Goal: Task Accomplishment & Management: Complete application form

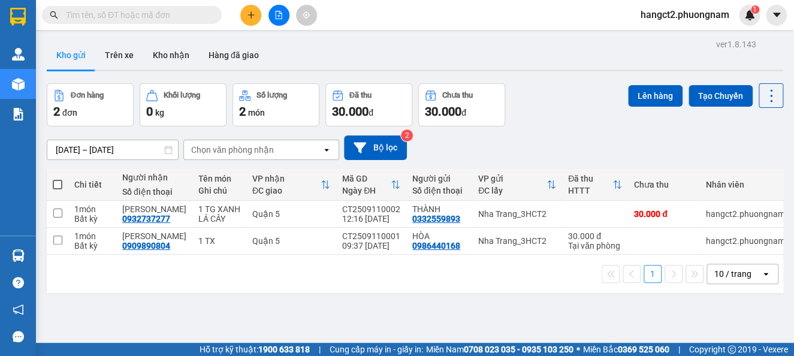
drag, startPoint x: 318, startPoint y: 141, endPoint x: 272, endPoint y: 132, distance: 47.0
click at [313, 143] on div "Chọn văn phòng nhận" at bounding box center [253, 149] width 138 height 19
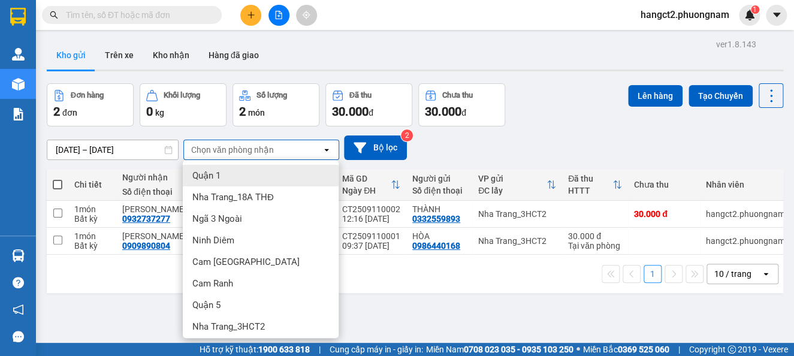
click at [270, 132] on div "[DATE] – [DATE] Press the down arrow key to interact with the calendar and sele…" at bounding box center [415, 147] width 736 height 43
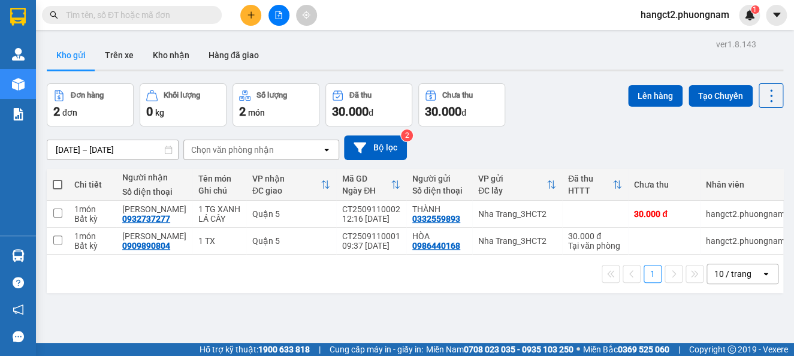
click at [179, 20] on input "text" at bounding box center [136, 14] width 141 height 13
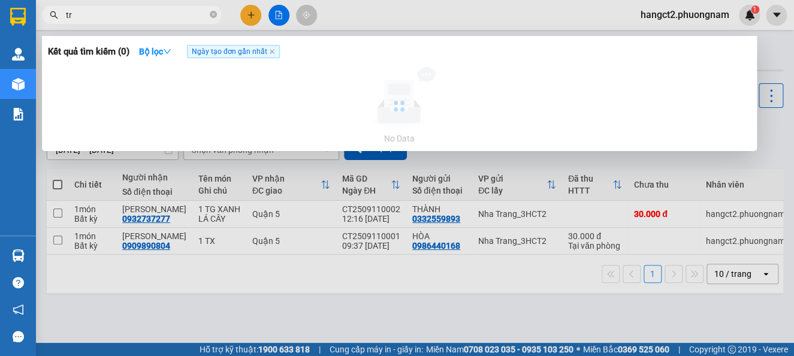
type input "t"
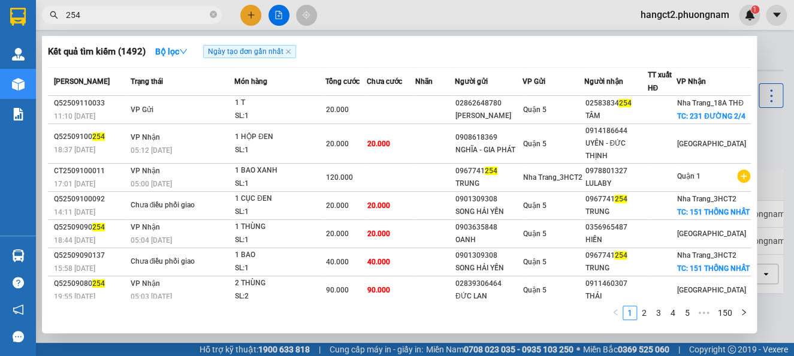
type input "254"
click at [252, 16] on div at bounding box center [397, 178] width 794 height 356
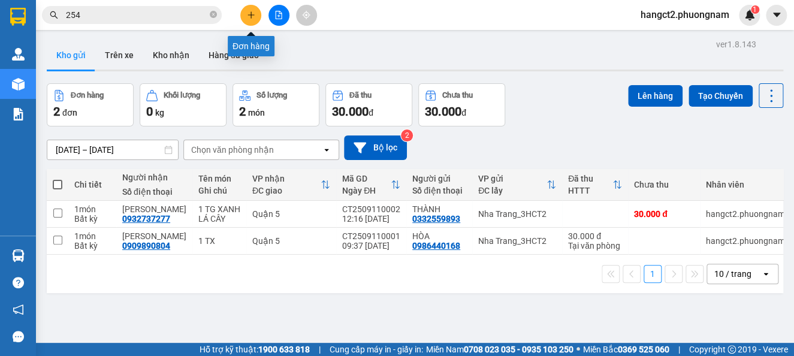
click at [252, 16] on icon "plus" at bounding box center [251, 15] width 8 height 8
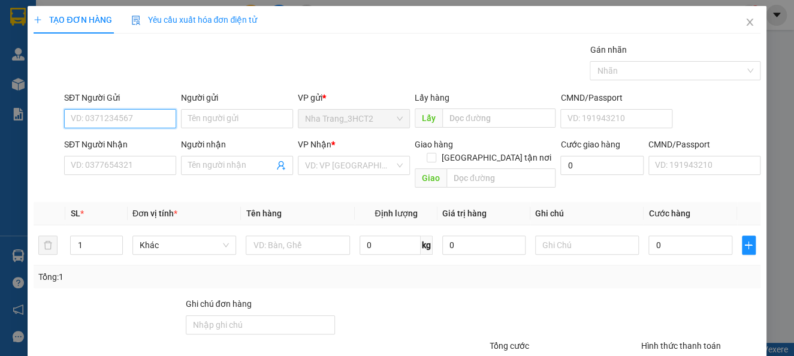
click at [150, 125] on input "SĐT Người Gửi" at bounding box center [120, 118] width 112 height 19
click at [147, 117] on input "SĐT Người Gửi" at bounding box center [120, 118] width 112 height 19
type input "0986953600"
click at [71, 141] on div "0986953600 - LÂM" at bounding box center [119, 142] width 96 height 13
type input "LÂM"
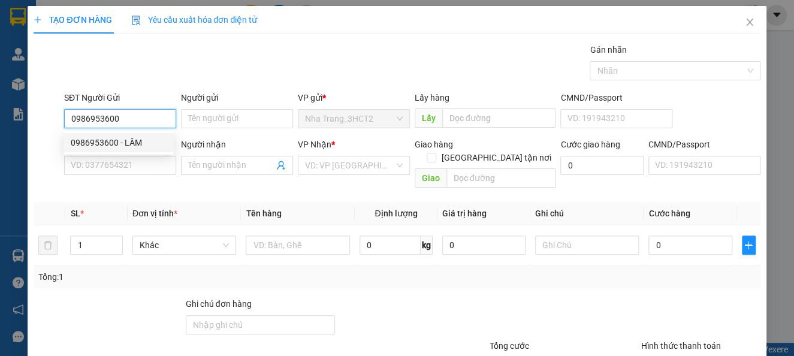
type input "0918508638"
type input "HẠNH"
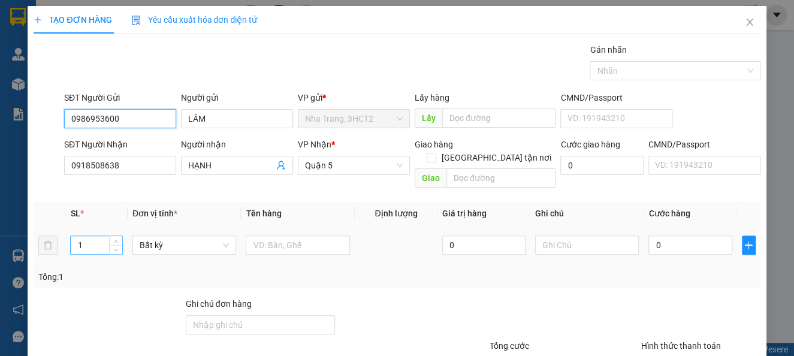
type input "0986953600"
click at [106, 236] on input "1" at bounding box center [96, 245] width 51 height 18
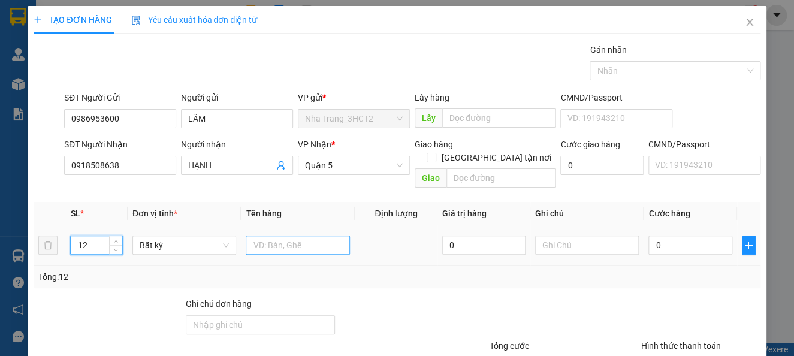
type input "12"
click at [273, 235] on input "text" at bounding box center [298, 244] width 104 height 19
click at [320, 235] on input "7T LỚN + 5T NHO" at bounding box center [298, 244] width 104 height 19
type input "7T LỚN + 5T NHỎ"
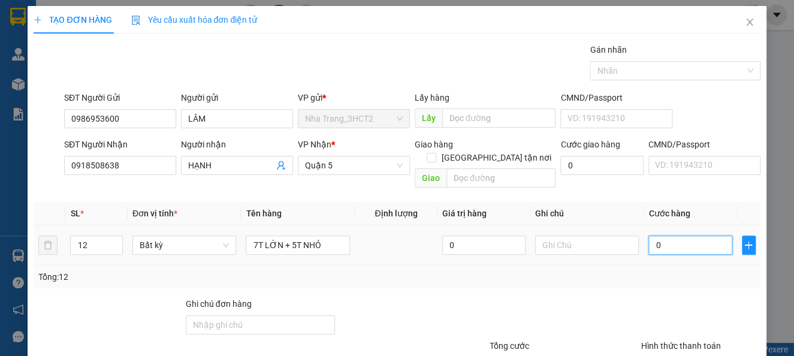
click at [650, 235] on input "0" at bounding box center [689, 244] width 83 height 19
click at [648, 235] on input "0" at bounding box center [689, 244] width 83 height 19
type input "40"
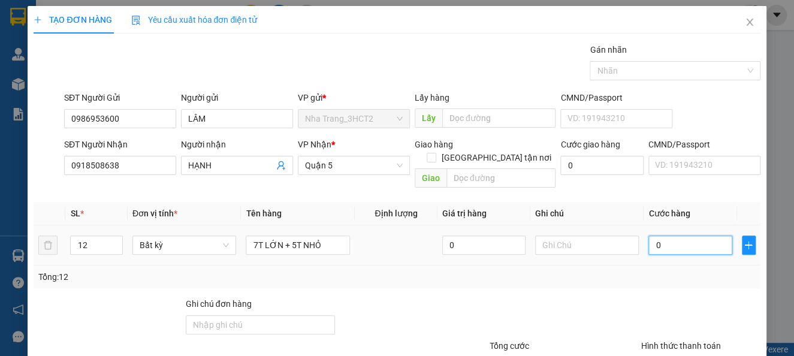
type input "40"
type input "400"
type input "400.000"
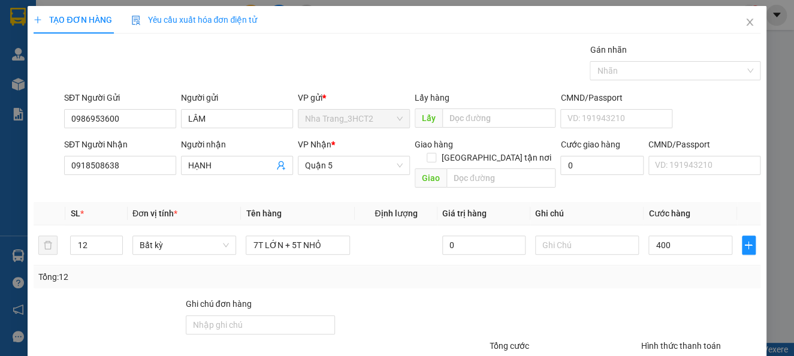
type input "400.000"
drag, startPoint x: 645, startPoint y: 291, endPoint x: 792, endPoint y: 189, distance: 179.1
click at [646, 297] on div at bounding box center [701, 318] width 122 height 42
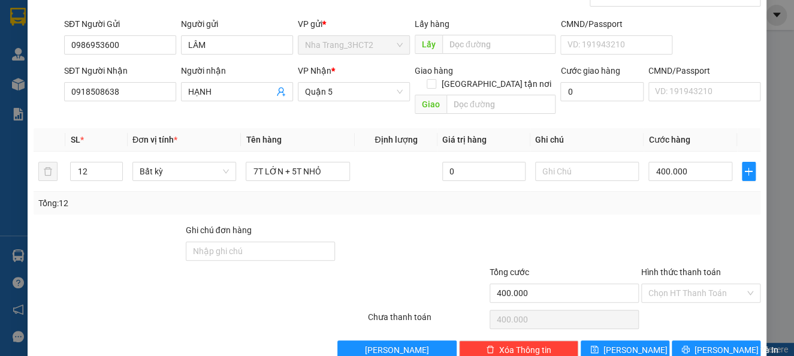
click at [727, 325] on div "Transit Pickup Surcharge Ids Transit Deliver Surcharge Ids Transit Deliver Surc…" at bounding box center [397, 164] width 726 height 390
click at [726, 343] on span "[PERSON_NAME] và In" at bounding box center [736, 349] width 84 height 13
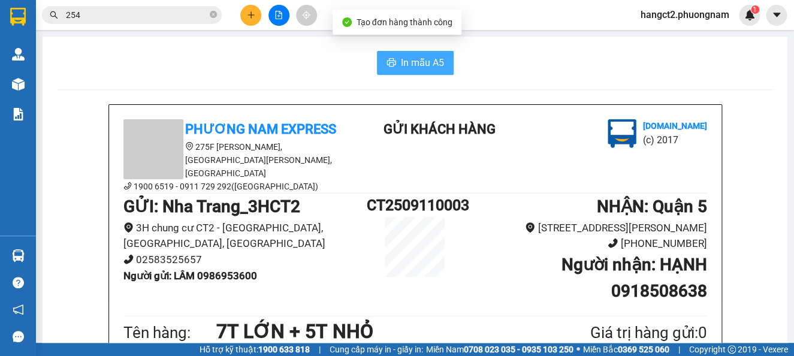
click at [410, 59] on span "In mẫu A5" at bounding box center [422, 62] width 43 height 15
click at [401, 55] on span "In mẫu A5" at bounding box center [422, 62] width 43 height 15
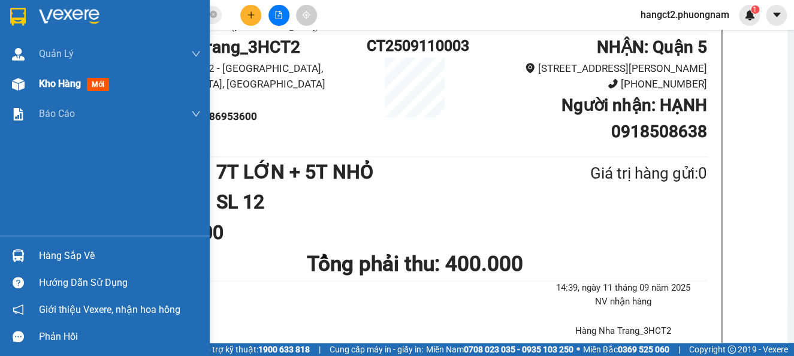
click at [14, 74] on div at bounding box center [18, 84] width 21 height 21
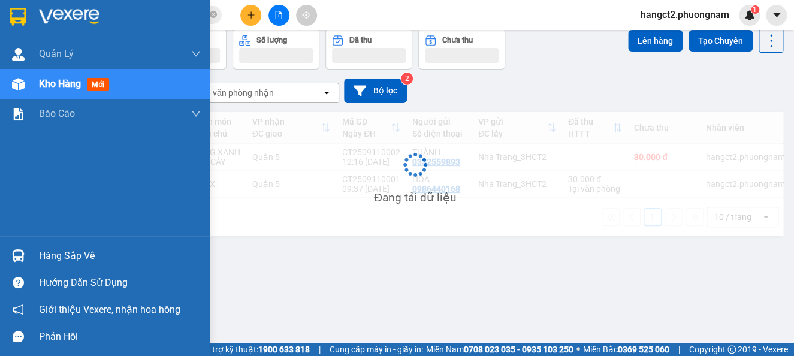
scroll to position [55, 0]
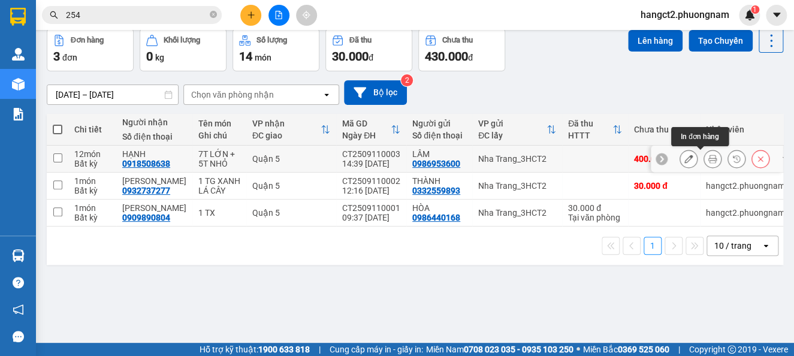
click at [708, 158] on icon at bounding box center [712, 159] width 8 height 8
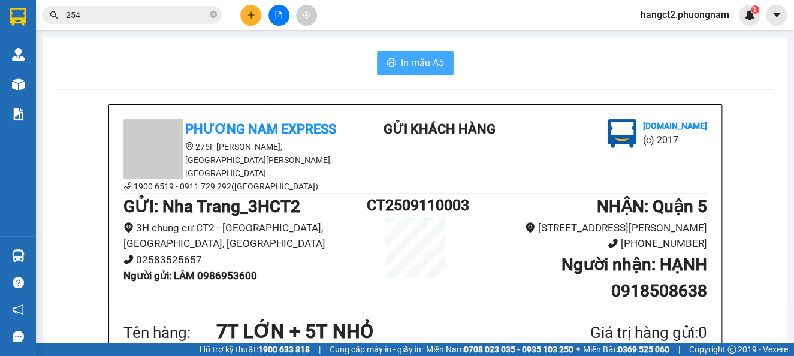
drag, startPoint x: 412, startPoint y: 61, endPoint x: 461, endPoint y: 125, distance: 79.9
click at [413, 61] on span "In mẫu A5" at bounding box center [422, 62] width 43 height 15
click at [250, 21] on button at bounding box center [250, 15] width 21 height 21
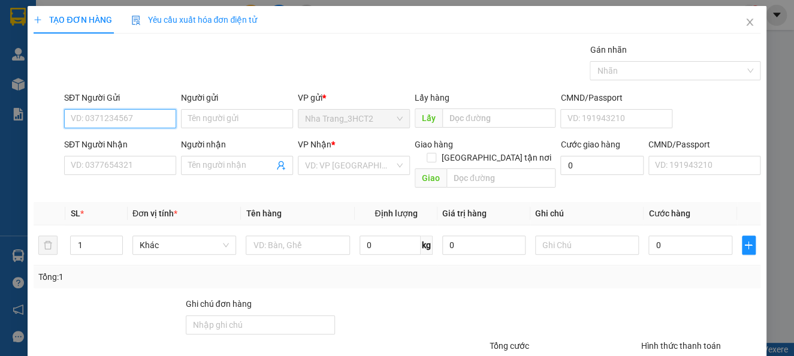
click at [146, 117] on input "SĐT Người Gửi" at bounding box center [120, 118] width 112 height 19
click at [146, 117] on input "0988247074" at bounding box center [120, 118] width 112 height 19
type input "0988247074"
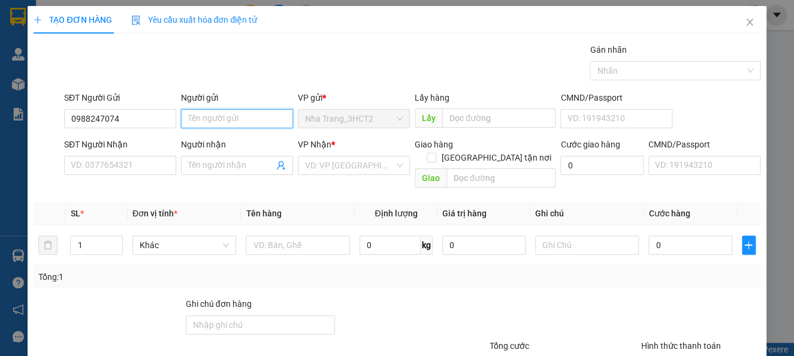
click at [181, 120] on input "Người gửi" at bounding box center [237, 118] width 112 height 19
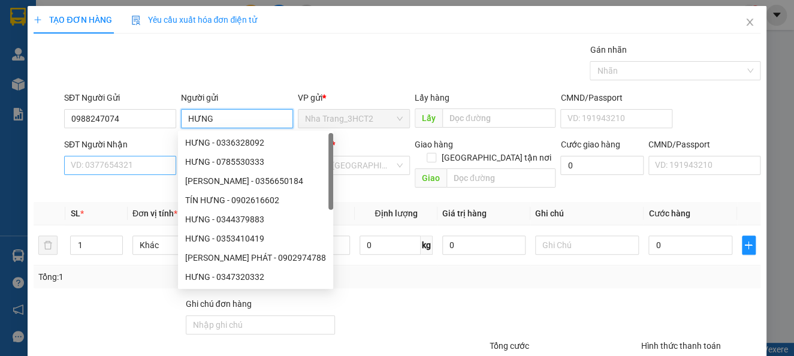
type input "HƯNG"
click at [126, 162] on input "SĐT Người Nhận" at bounding box center [120, 165] width 112 height 19
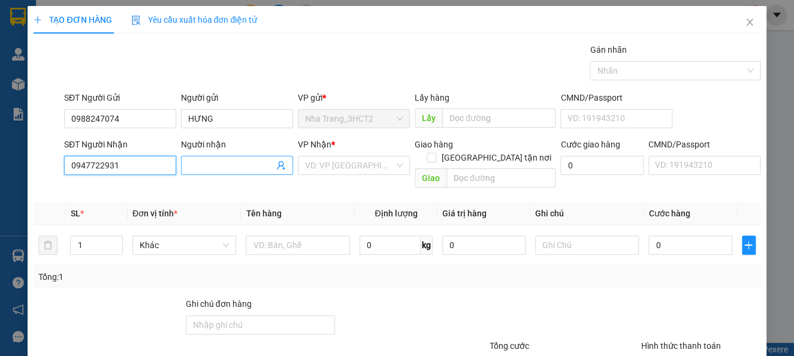
type input "0947722931"
click at [233, 157] on span at bounding box center [237, 165] width 112 height 19
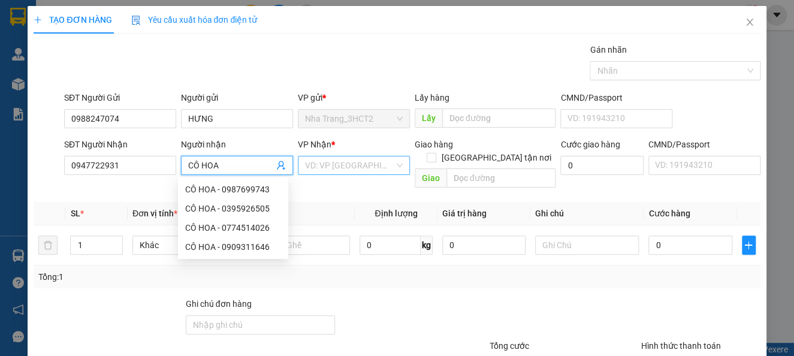
type input "CÔ HOA"
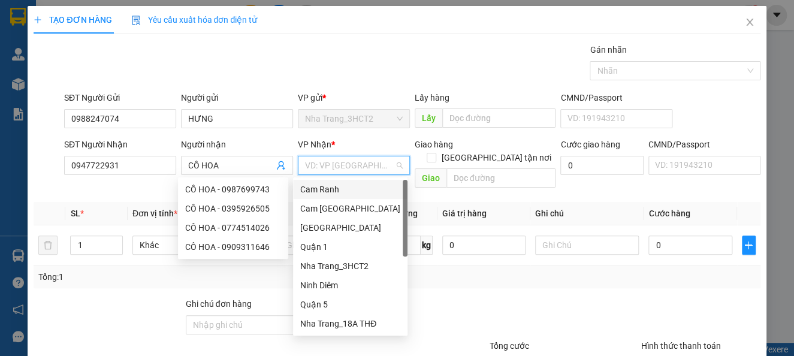
click at [355, 161] on input "search" at bounding box center [349, 165] width 89 height 18
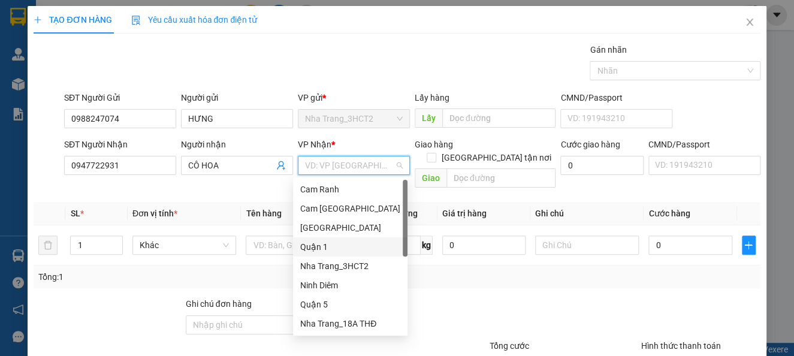
click at [317, 249] on div "Quận 1" at bounding box center [350, 246] width 100 height 13
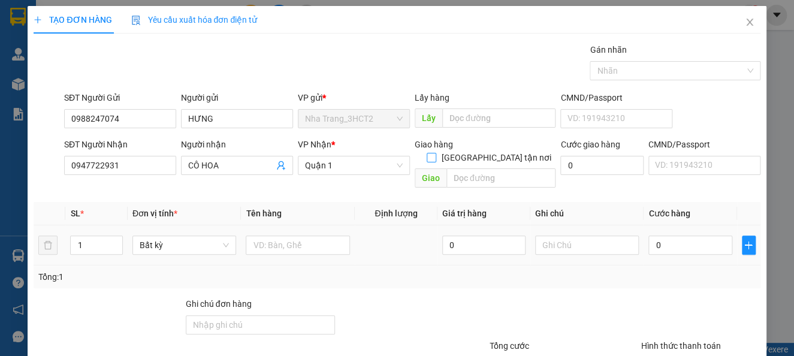
click at [435, 153] on input "[GEOGRAPHIC_DATA] tận nơi" at bounding box center [431, 157] width 8 height 8
checkbox input "true"
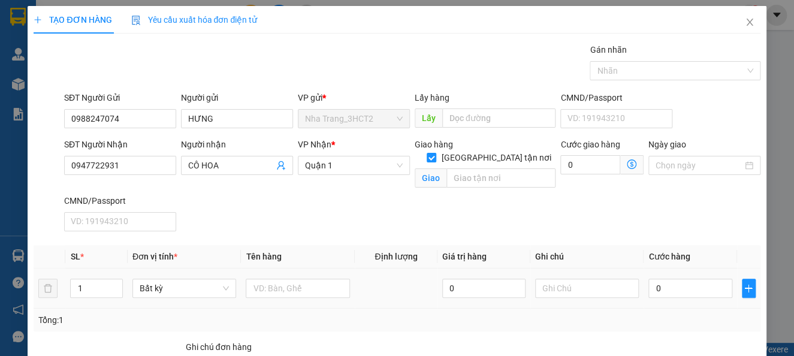
click at [477, 176] on div "Giao hàng [GEOGRAPHIC_DATA] tận nơi [GEOGRAPHIC_DATA]" at bounding box center [485, 165] width 141 height 55
click at [476, 168] on input "text" at bounding box center [501, 177] width 110 height 19
type input "278 HÒA BÌNH , [GEOGRAPHIC_DATA] , Q [GEOGRAPHIC_DATA]"
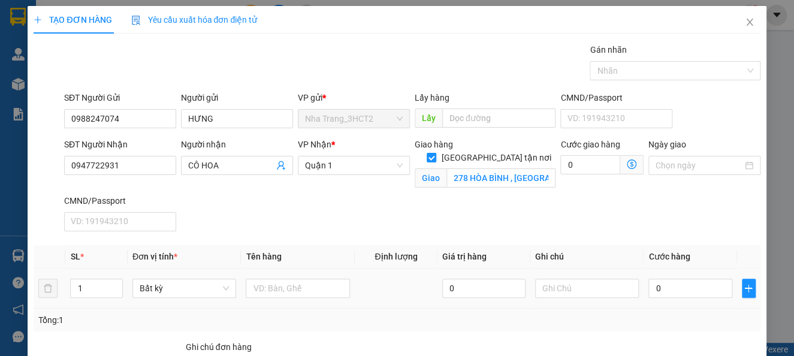
click at [627, 164] on icon "dollar-circle" at bounding box center [632, 164] width 10 height 10
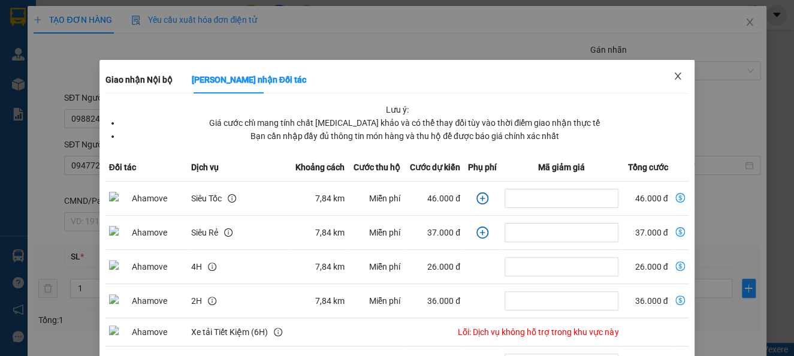
click at [673, 76] on icon "close" at bounding box center [678, 76] width 10 height 10
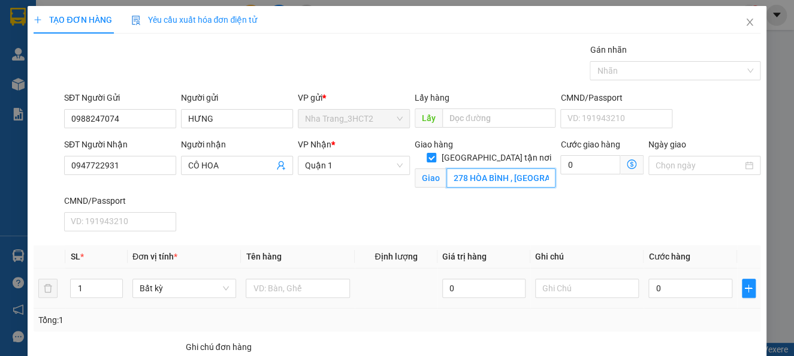
click at [522, 168] on input "278 HÒA BÌNH , [GEOGRAPHIC_DATA] , Q [GEOGRAPHIC_DATA]" at bounding box center [501, 177] width 110 height 19
click at [627, 165] on icon "dollar-circle" at bounding box center [632, 164] width 10 height 10
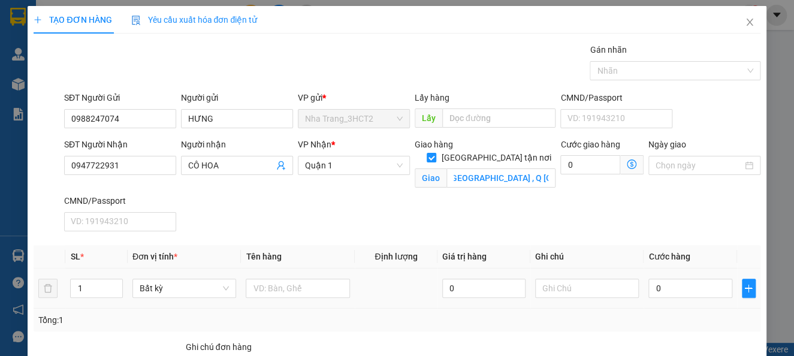
scroll to position [0, 0]
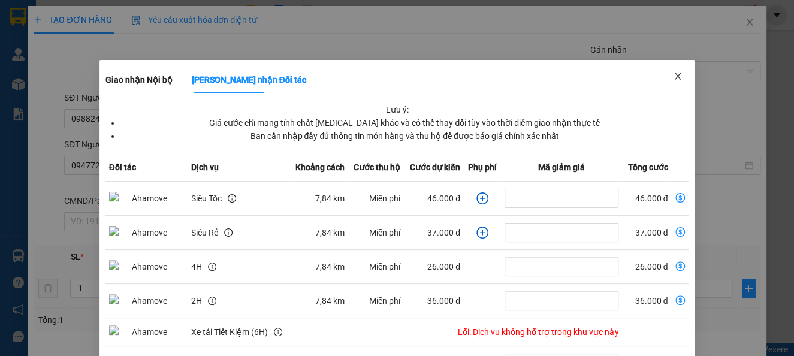
click at [673, 81] on icon "close" at bounding box center [678, 76] width 10 height 10
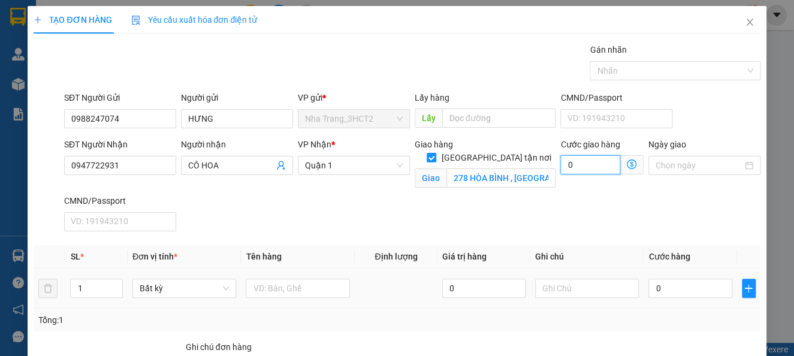
click at [567, 168] on input "0" at bounding box center [589, 164] width 59 height 19
click at [560, 162] on input "0" at bounding box center [589, 164] width 59 height 19
type input "70"
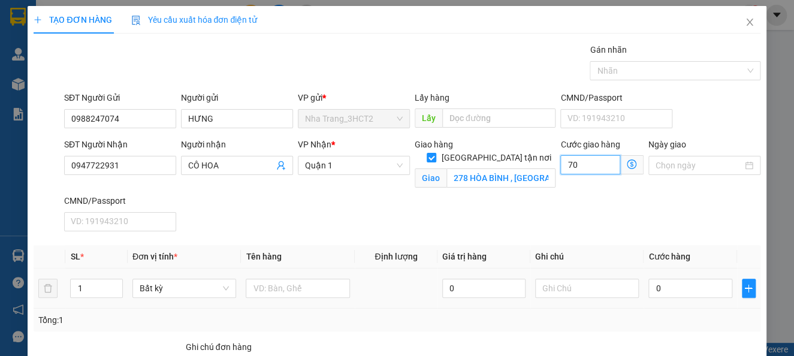
type input "70"
type input "70.000"
click at [545, 219] on div "SĐT Người Nhận 0947722931 Người nhận CÔ HOA VP Nhận * Quận 1 Giao hàng [GEOGRAP…" at bounding box center [412, 187] width 701 height 98
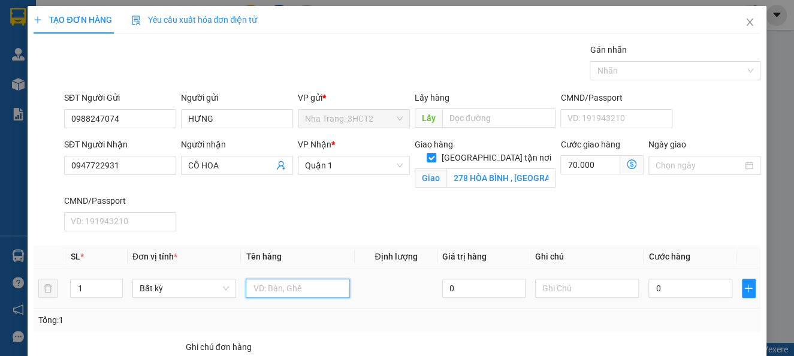
click at [327, 289] on input "text" at bounding box center [298, 288] width 104 height 19
type input "1 HỒ SƠ"
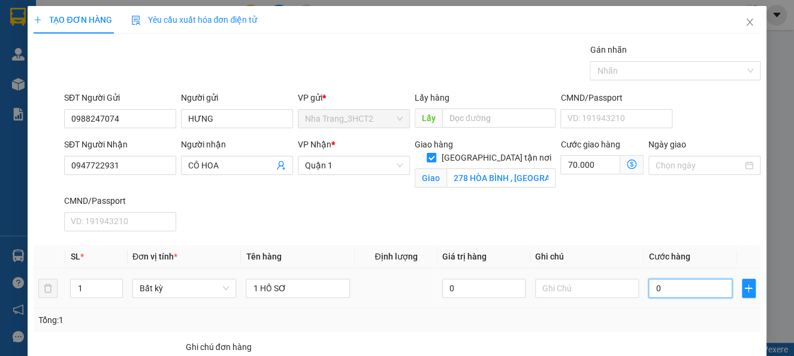
click at [649, 284] on input "0" at bounding box center [689, 288] width 83 height 19
click at [648, 287] on input "0" at bounding box center [689, 288] width 83 height 19
type input "20"
type input "70.020"
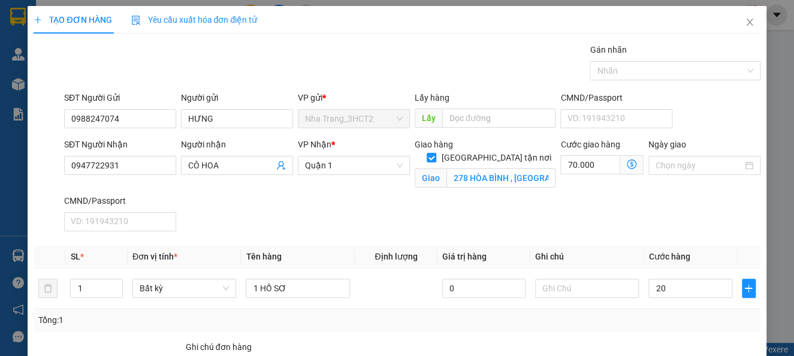
type input "20.000"
type input "90.000"
click at [664, 210] on div "SĐT Người Nhận 0947722931 Người nhận CÔ HOA VP Nhận * Quận 1 Giao hàng [GEOGRAP…" at bounding box center [412, 187] width 701 height 98
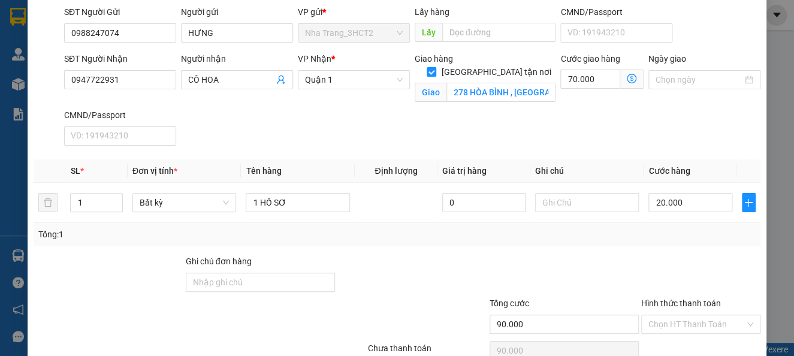
click at [694, 261] on div at bounding box center [701, 276] width 122 height 42
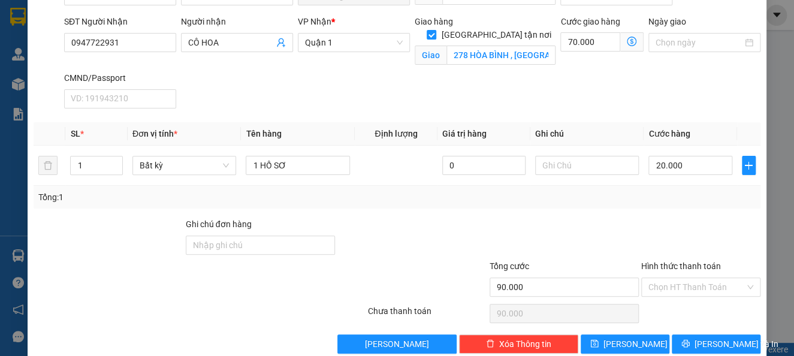
scroll to position [143, 0]
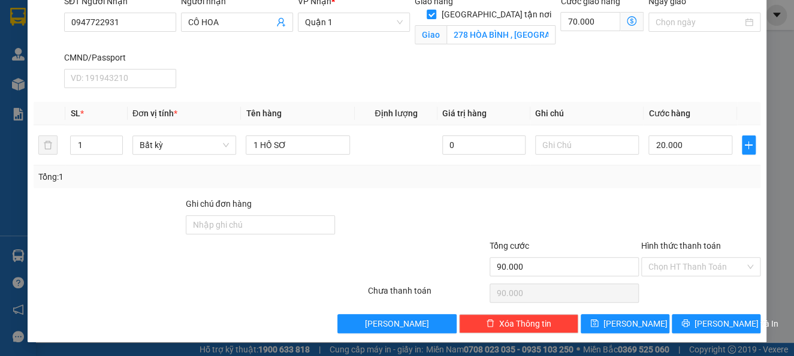
click at [498, 31] on div "Giao 278 HÒA BÌNH , [GEOGRAPHIC_DATA] , Q [GEOGRAPHIC_DATA]" at bounding box center [485, 35] width 141 height 19
click at [498, 29] on input "278 HÒA BÌNH , [GEOGRAPHIC_DATA] , Q [GEOGRAPHIC_DATA]" at bounding box center [501, 34] width 110 height 19
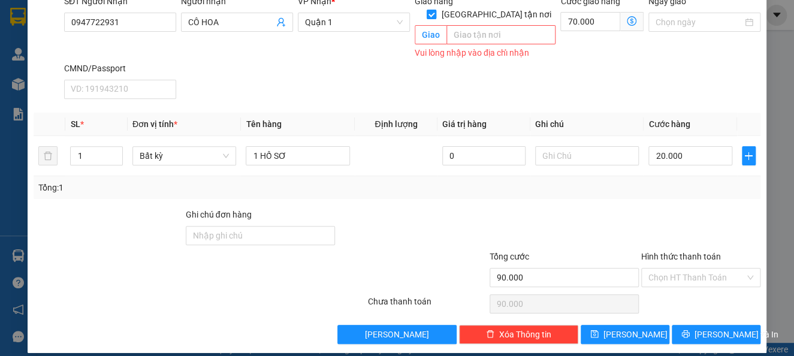
click at [435, 10] on input "[GEOGRAPHIC_DATA] tận nơi" at bounding box center [431, 14] width 8 height 8
checkbox input "false"
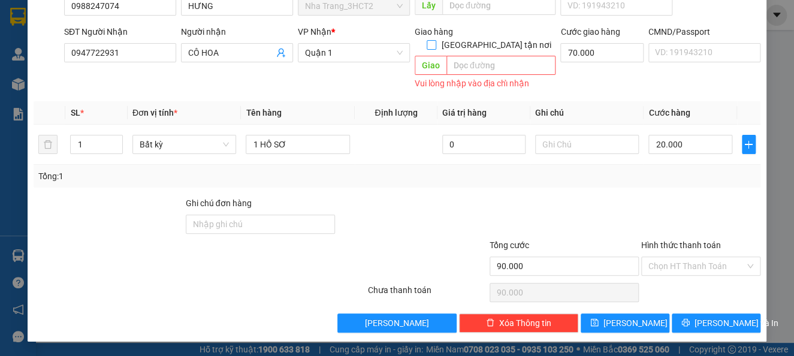
scroll to position [99, 0]
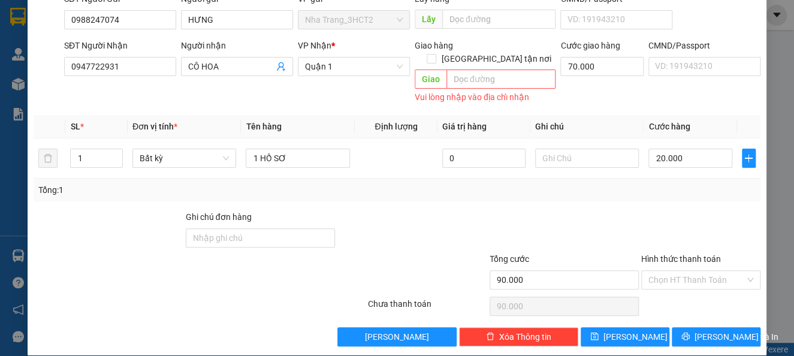
click at [669, 189] on div "Transit Pickup Surcharge Ids Transit Deliver Surcharge Ids Transit Deliver Surc…" at bounding box center [397, 145] width 726 height 402
click at [598, 60] on input "70.000" at bounding box center [601, 66] width 83 height 19
type input "20.000"
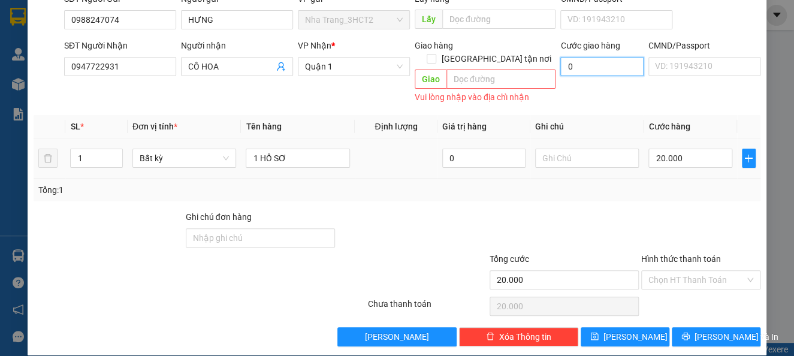
type input "0"
click at [640, 210] on div at bounding box center [701, 231] width 122 height 42
click at [682, 189] on div "Transit Pickup Surcharge Ids Transit Deliver Surcharge Ids Transit Deliver Surc…" at bounding box center [397, 145] width 726 height 402
click at [685, 271] on input "Hình thức thanh toán" at bounding box center [696, 280] width 96 height 18
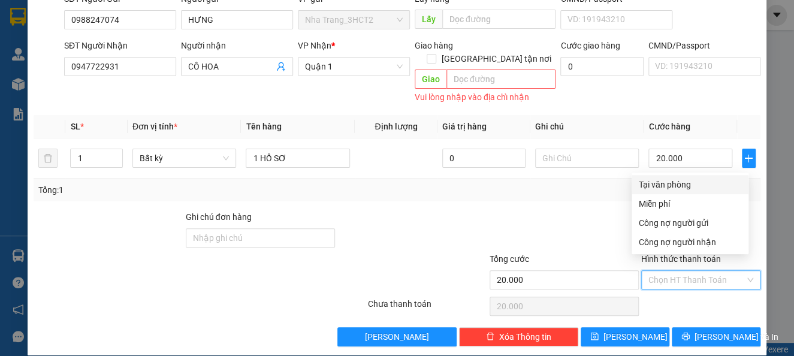
click at [681, 185] on div "Tại văn phòng" at bounding box center [690, 184] width 102 height 13
type input "0"
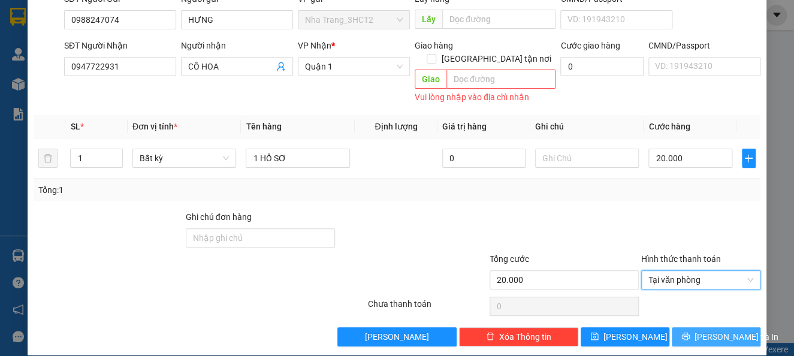
click at [691, 327] on button "[PERSON_NAME] và In" at bounding box center [716, 336] width 89 height 19
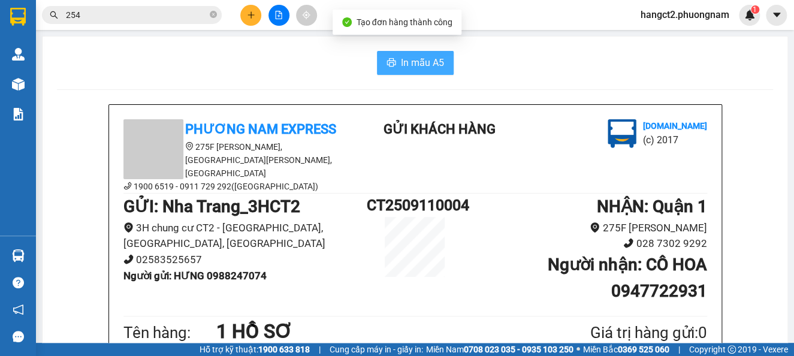
click at [420, 71] on button "In mẫu A5" at bounding box center [415, 63] width 77 height 24
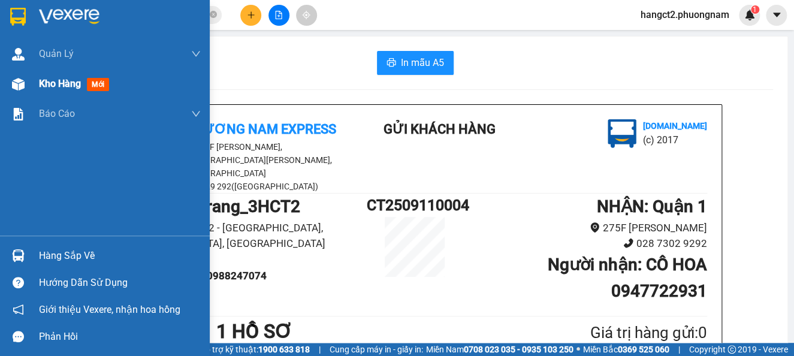
click at [43, 84] on span "Kho hàng" at bounding box center [60, 83] width 42 height 11
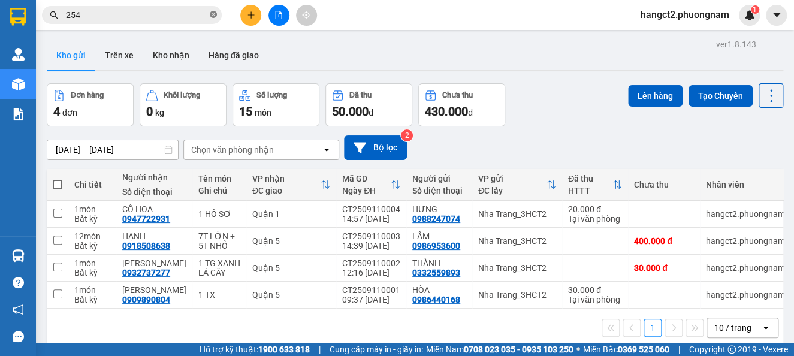
click at [214, 18] on span at bounding box center [213, 15] width 7 height 11
click at [192, 19] on input "text" at bounding box center [136, 14] width 141 height 13
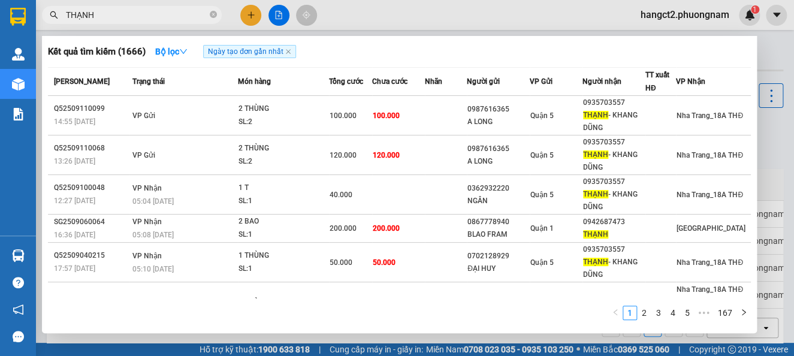
type input "THẠNH"
click at [216, 16] on icon "close-circle" at bounding box center [213, 14] width 7 height 7
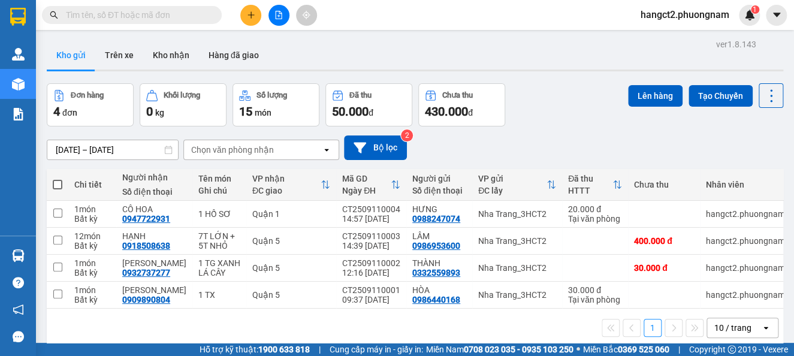
click at [205, 17] on input "text" at bounding box center [136, 14] width 141 height 13
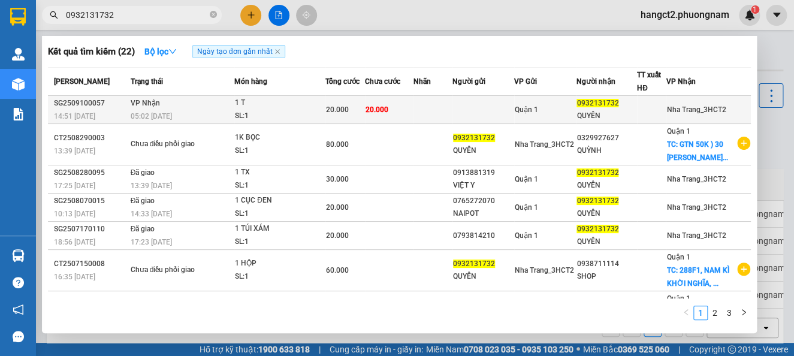
type input "0932131732"
click at [600, 121] on div "QUYÊN" at bounding box center [606, 116] width 60 height 13
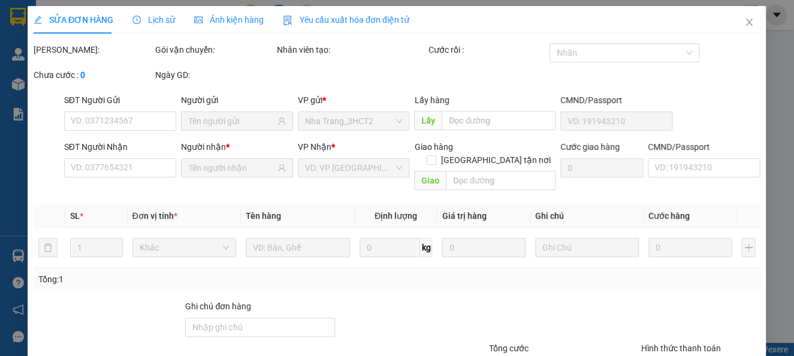
type input "0932131732"
type input "QUYÊN"
type input "20.000"
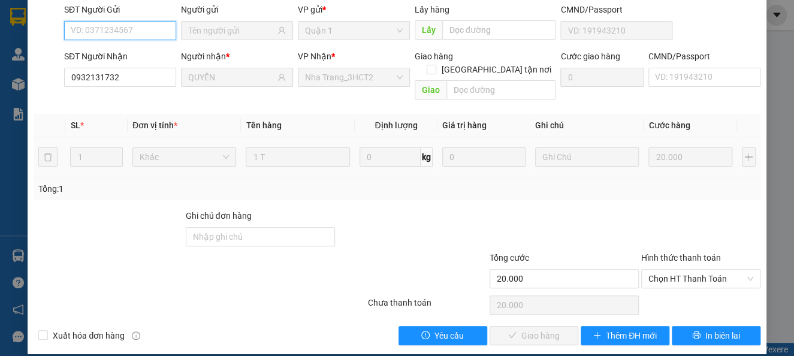
scroll to position [116, 0]
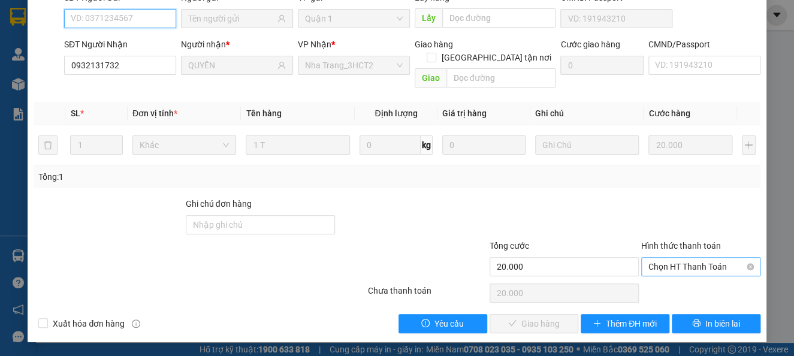
click at [678, 267] on span "Chọn HT Thanh Toán" at bounding box center [700, 267] width 105 height 18
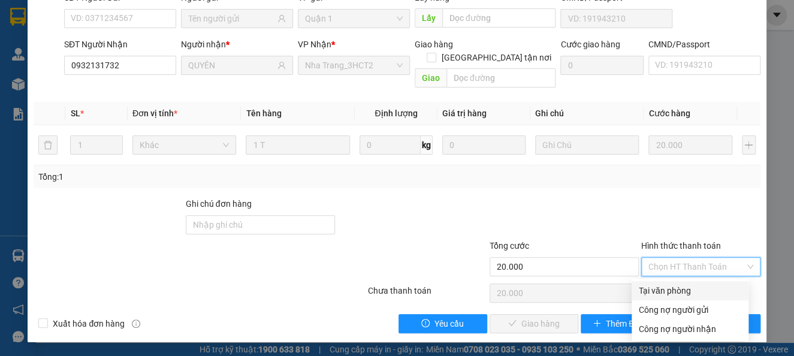
click at [675, 286] on div "Tại văn phòng" at bounding box center [690, 290] width 102 height 13
type input "0"
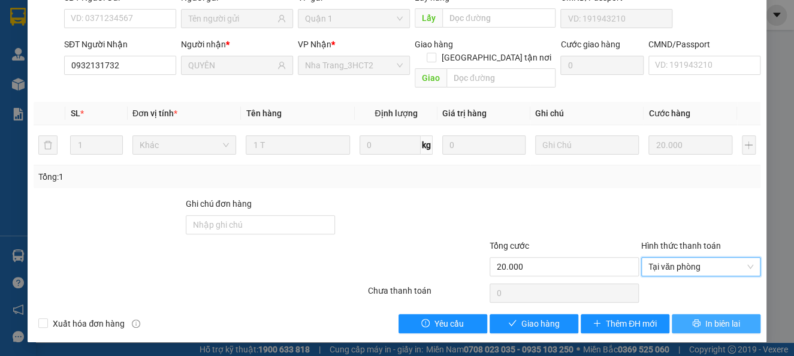
click at [692, 320] on icon "printer" at bounding box center [696, 323] width 8 height 8
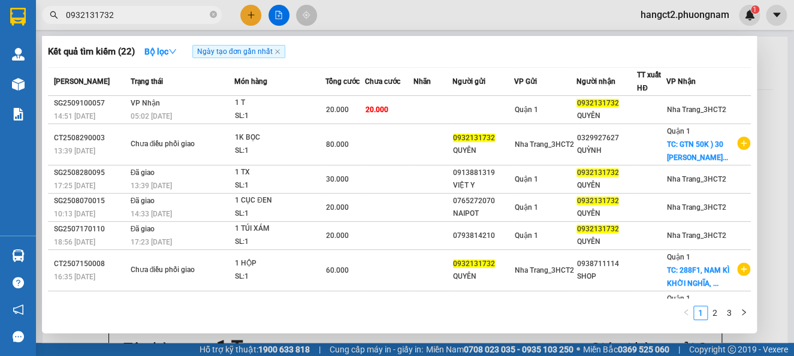
click at [150, 7] on span "0932131732" at bounding box center [132, 15] width 180 height 18
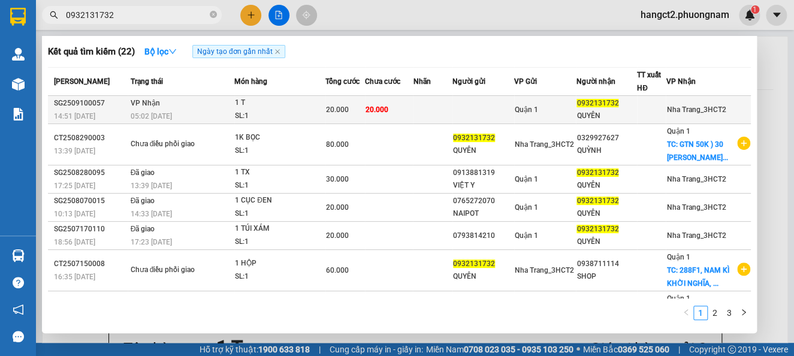
click at [461, 115] on td at bounding box center [483, 110] width 62 height 28
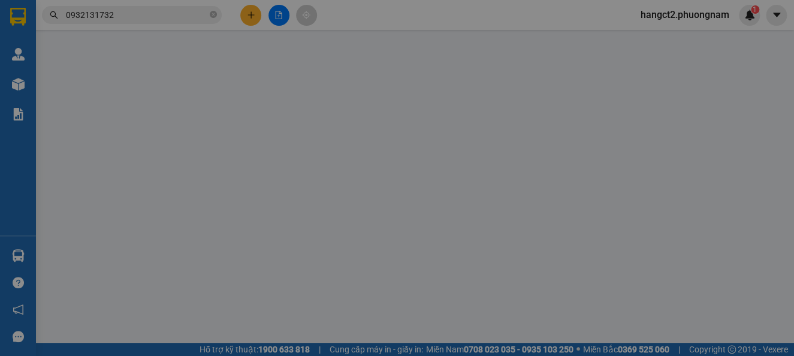
type input "0932131732"
type input "QUYÊN"
type input "20.000"
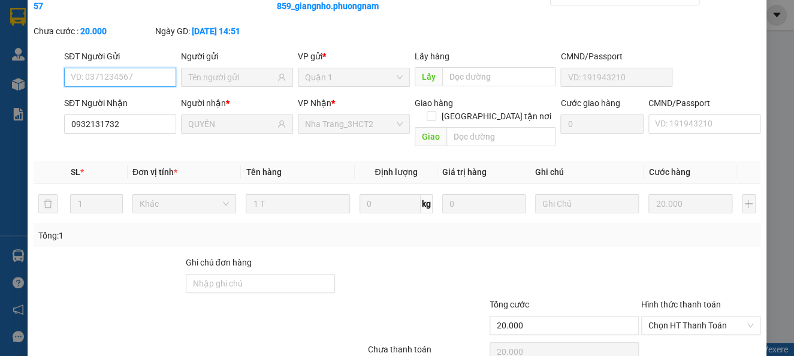
scroll to position [116, 0]
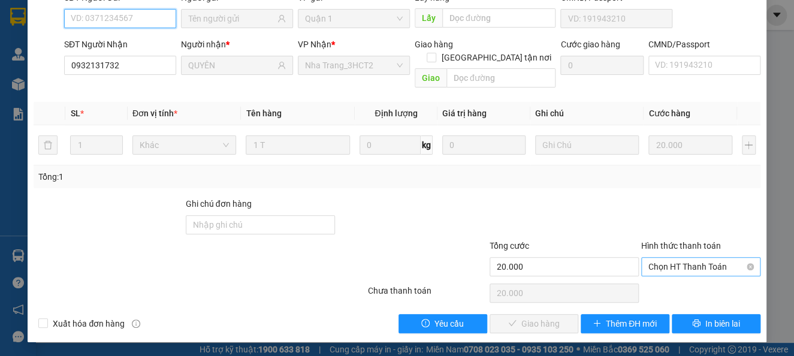
click at [694, 270] on span "Chọn HT Thanh Toán" at bounding box center [700, 267] width 105 height 18
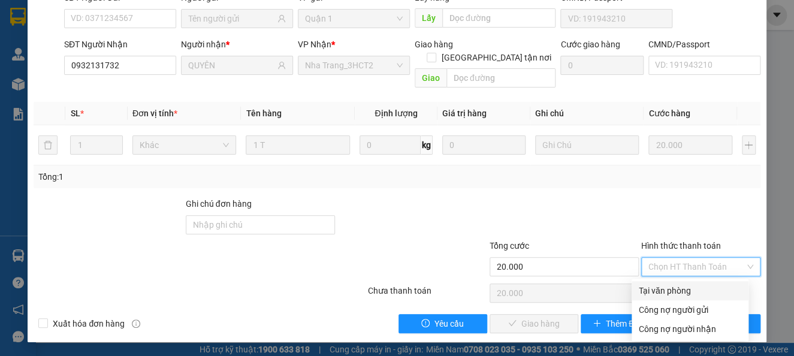
click at [681, 295] on div "Tại văn phòng" at bounding box center [690, 290] width 102 height 13
type input "0"
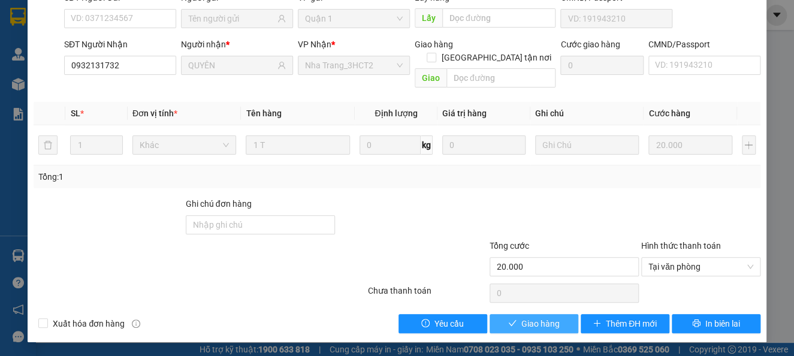
click at [508, 325] on icon "check" at bounding box center [512, 323] width 8 height 8
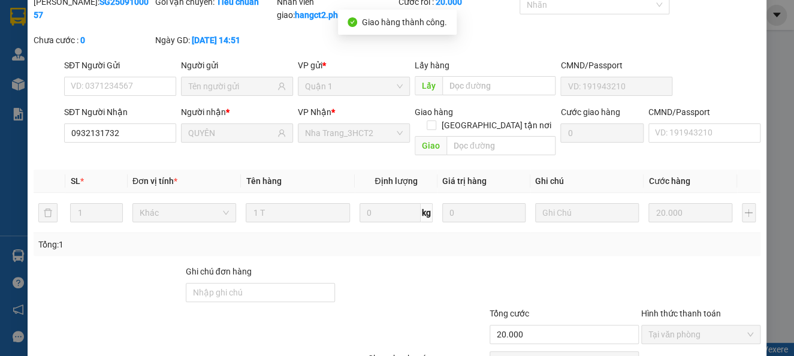
scroll to position [0, 0]
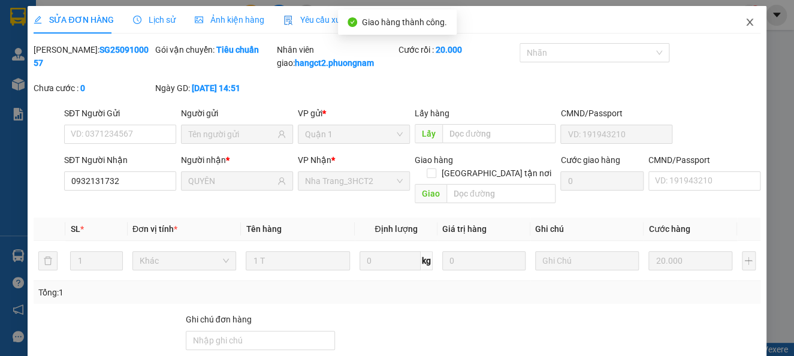
click at [744, 20] on span "Close" at bounding box center [750, 23] width 34 height 34
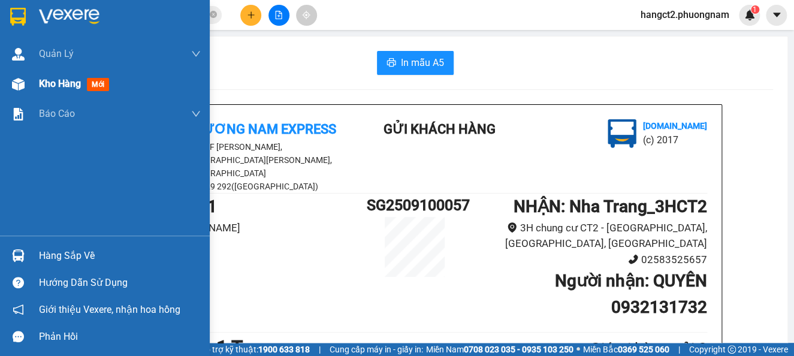
click at [31, 87] on div "Kho hàng mới" at bounding box center [105, 84] width 210 height 30
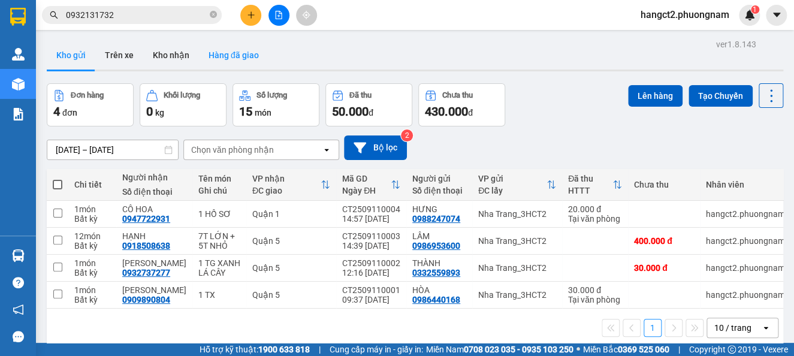
click at [243, 53] on button "Hàng đã giao" at bounding box center [233, 55] width 69 height 29
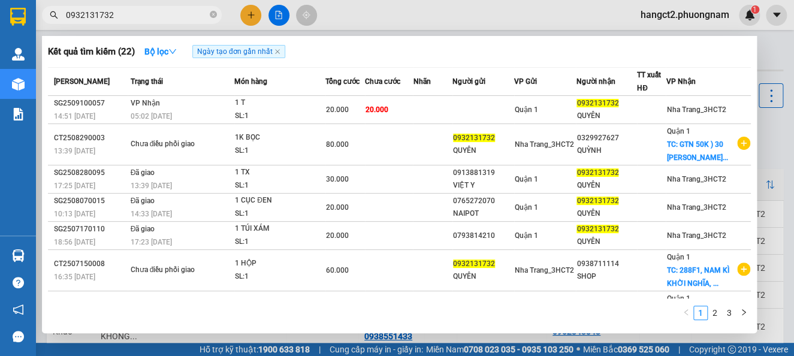
click at [190, 6] on span "0932131732" at bounding box center [132, 15] width 180 height 18
click at [190, 12] on input "0932131732" at bounding box center [136, 14] width 141 height 13
